Goal: Task Accomplishment & Management: Manage account settings

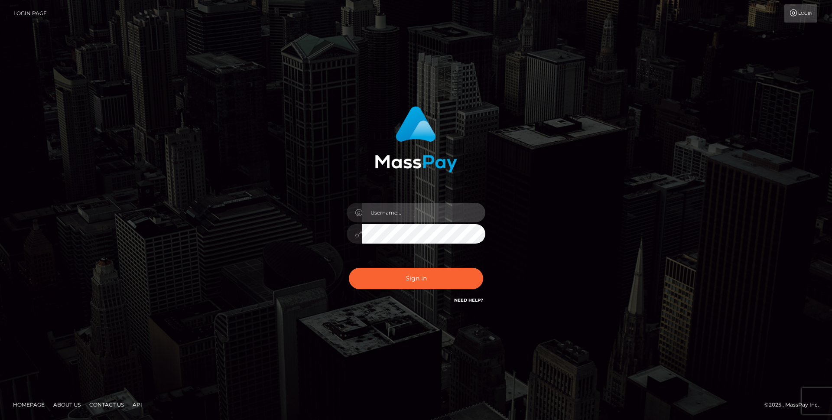
drag, startPoint x: 0, startPoint y: 0, endPoint x: 390, endPoint y: 214, distance: 444.8
click at [390, 214] on input "text" at bounding box center [423, 213] width 123 height 20
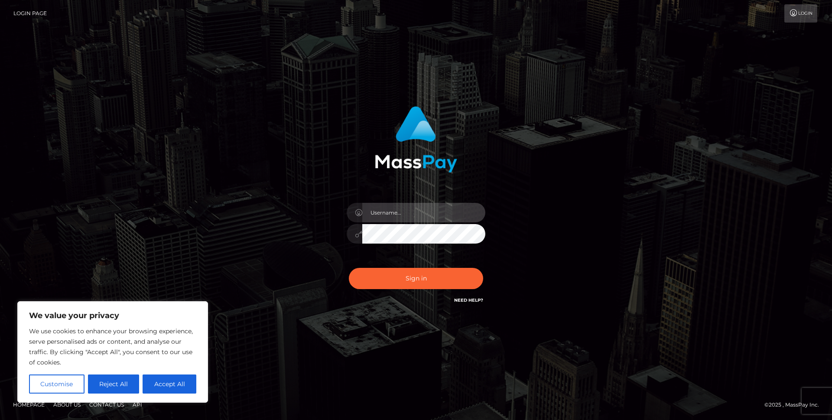
type input "[EMAIL_ADDRESS][DOMAIN_NAME]"
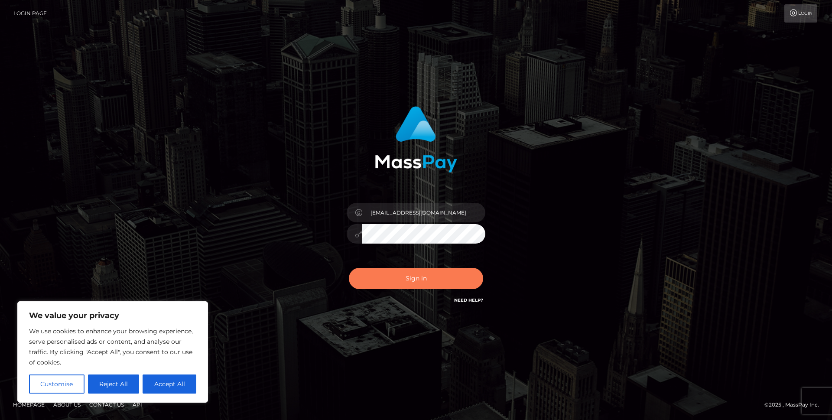
click at [423, 284] on button "Sign in" at bounding box center [416, 278] width 134 height 21
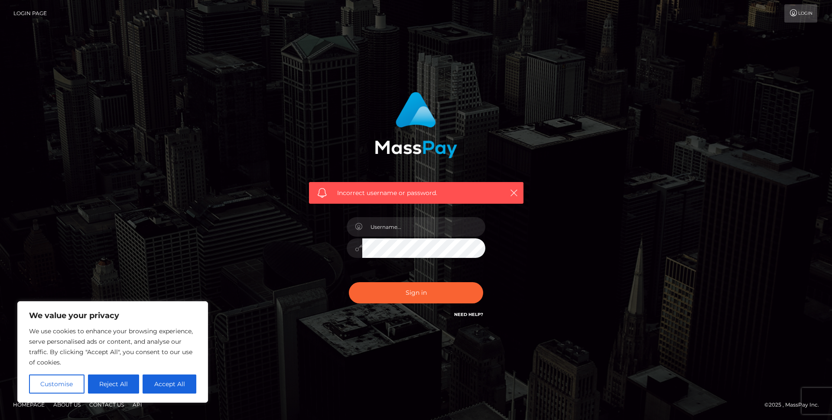
click at [156, 379] on button "Accept All" at bounding box center [170, 384] width 54 height 19
checkbox input "true"
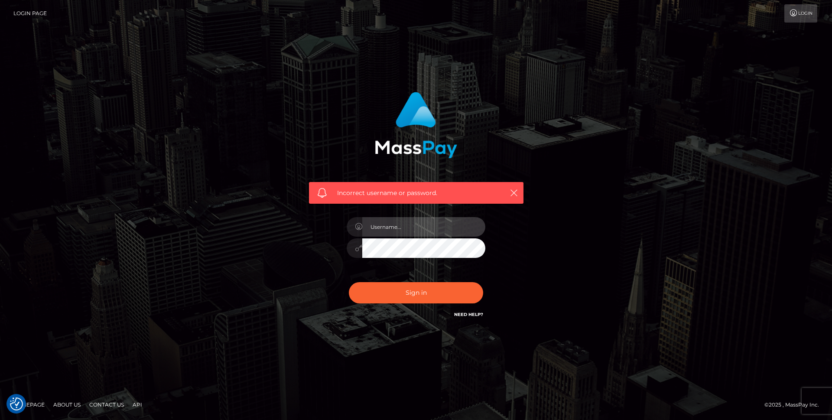
click at [443, 232] on input "text" at bounding box center [423, 227] width 123 height 20
type input "[EMAIL_ADDRESS][DOMAIN_NAME]"
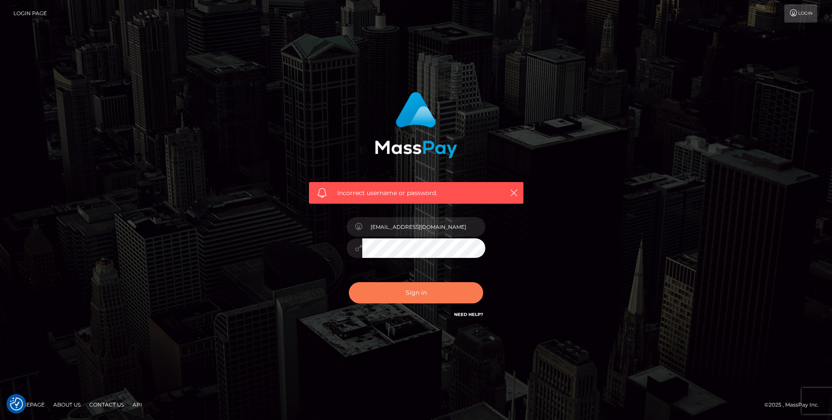
click at [414, 297] on button "Sign in" at bounding box center [416, 292] width 134 height 21
checkbox input "true"
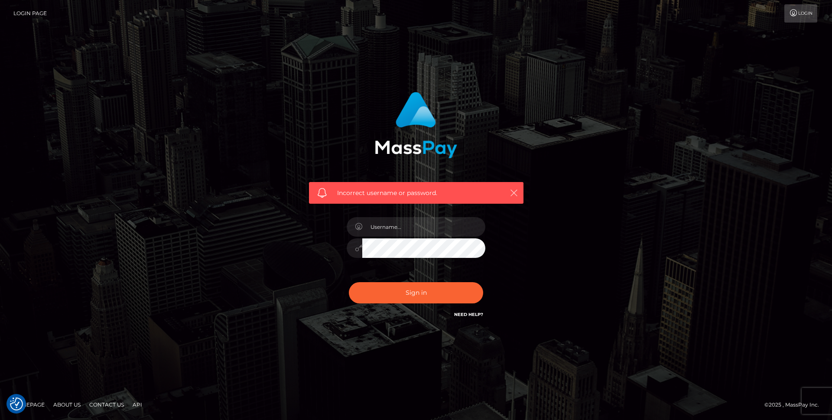
drag, startPoint x: 512, startPoint y: 192, endPoint x: 508, endPoint y: 194, distance: 4.5
click at [510, 194] on icon "button" at bounding box center [514, 193] width 9 height 9
click at [418, 228] on input "text" at bounding box center [423, 227] width 123 height 20
type input "[EMAIL_ADDRESS][DOMAIN_NAME]"
click at [349, 282] on button "Sign in" at bounding box center [416, 292] width 134 height 21
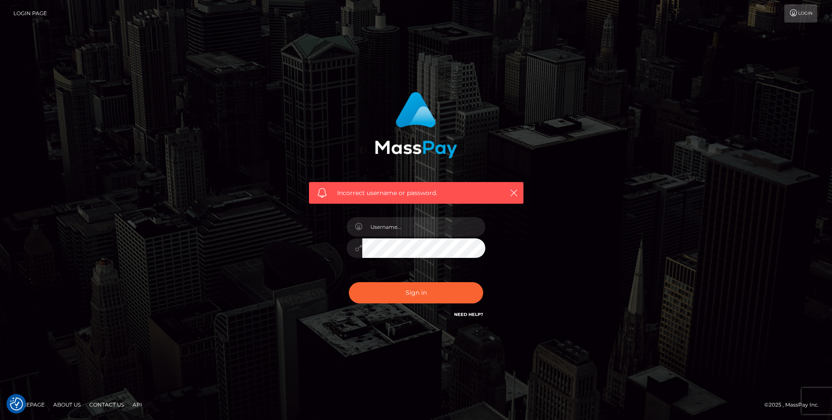
checkbox input "true"
